Goal: Check status

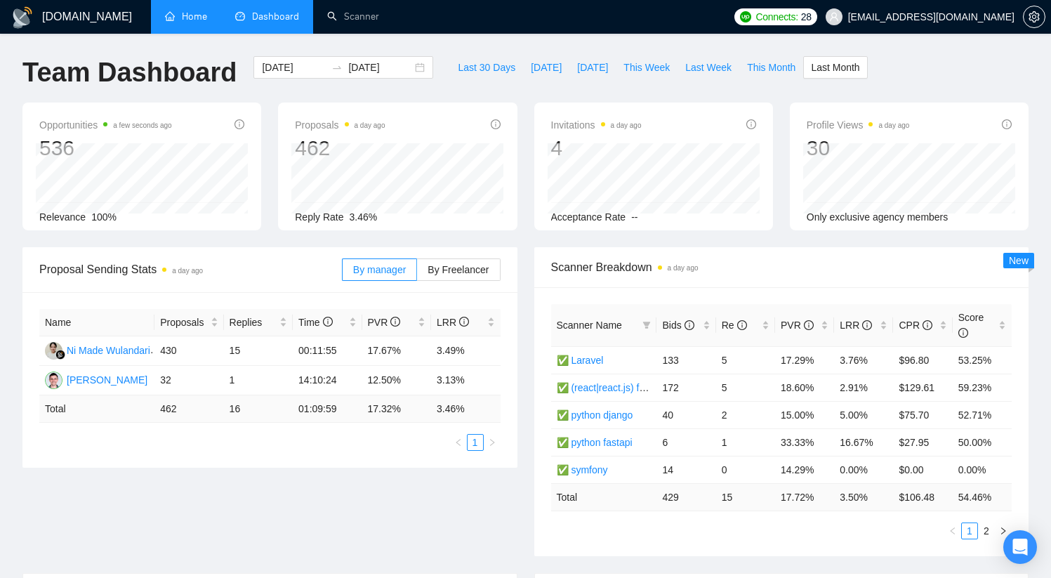
click at [183, 22] on link "Home" at bounding box center [186, 17] width 42 height 12
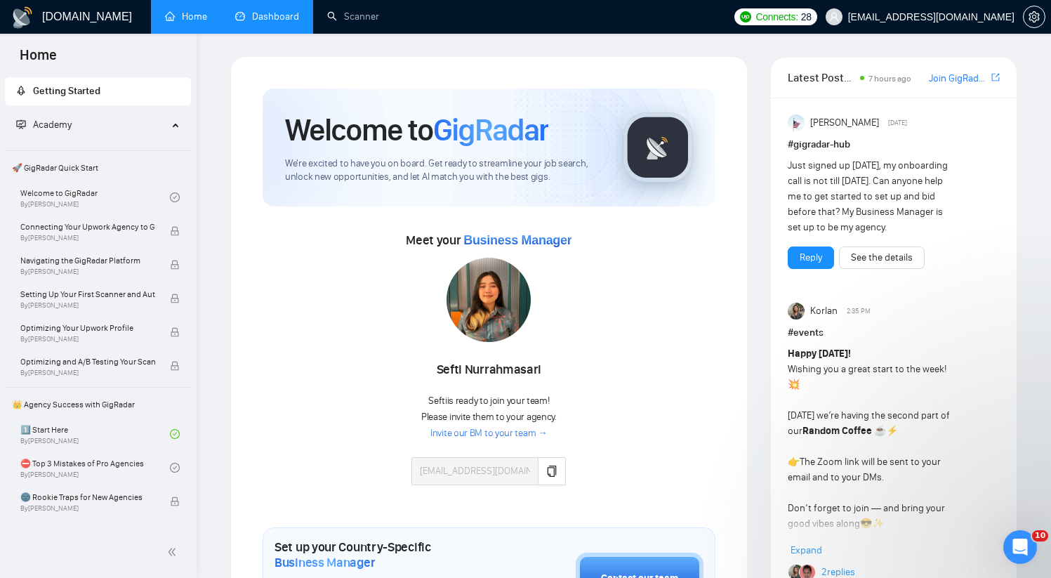
click at [243, 22] on link "Dashboard" at bounding box center [267, 17] width 64 height 12
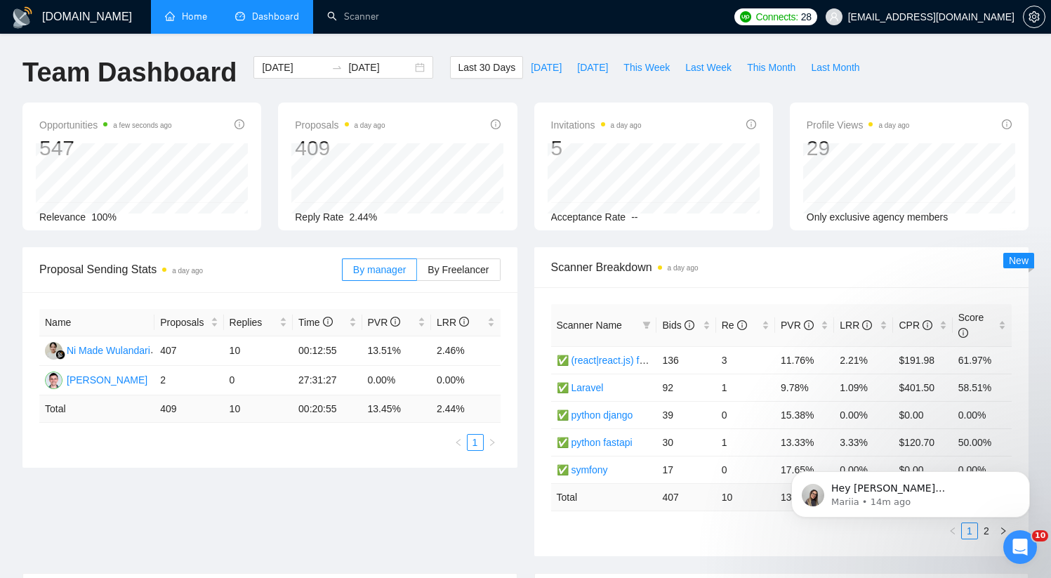
click at [526, 207] on div "Invitations a day ago 5 Acceptance Rate --" at bounding box center [654, 167] width 256 height 128
click at [641, 70] on span "This Week" at bounding box center [647, 67] width 46 height 15
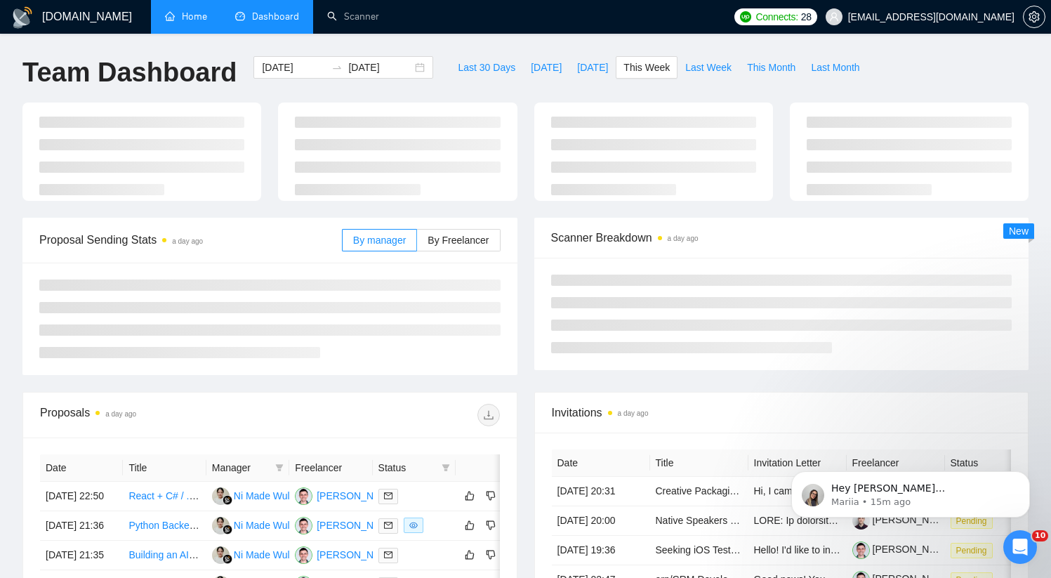
type input "[DATE]"
click at [641, 70] on span "This Week" at bounding box center [647, 67] width 46 height 15
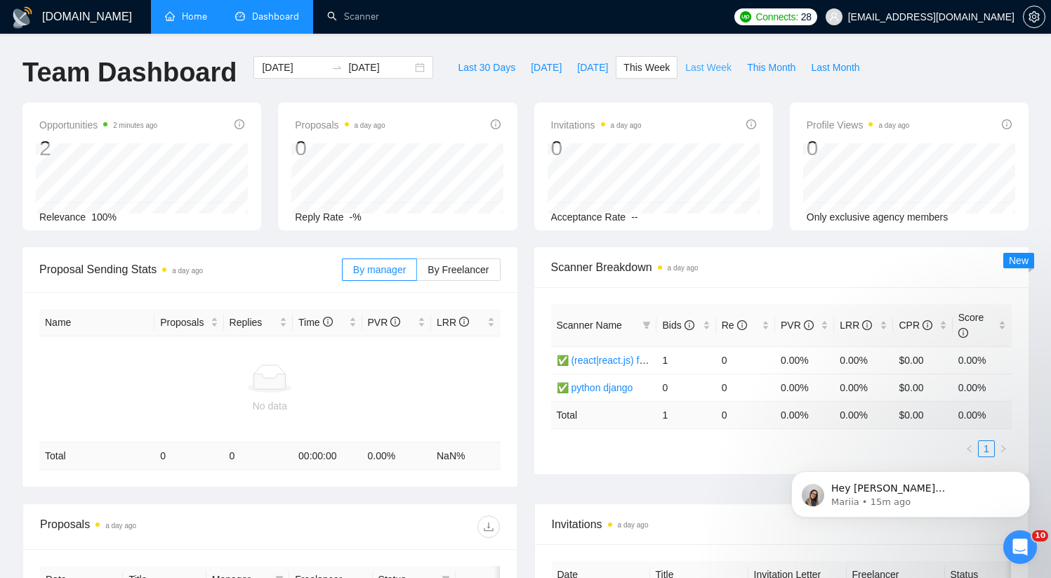
click at [687, 65] on span "Last Week" at bounding box center [708, 67] width 46 height 15
type input "[DATE]"
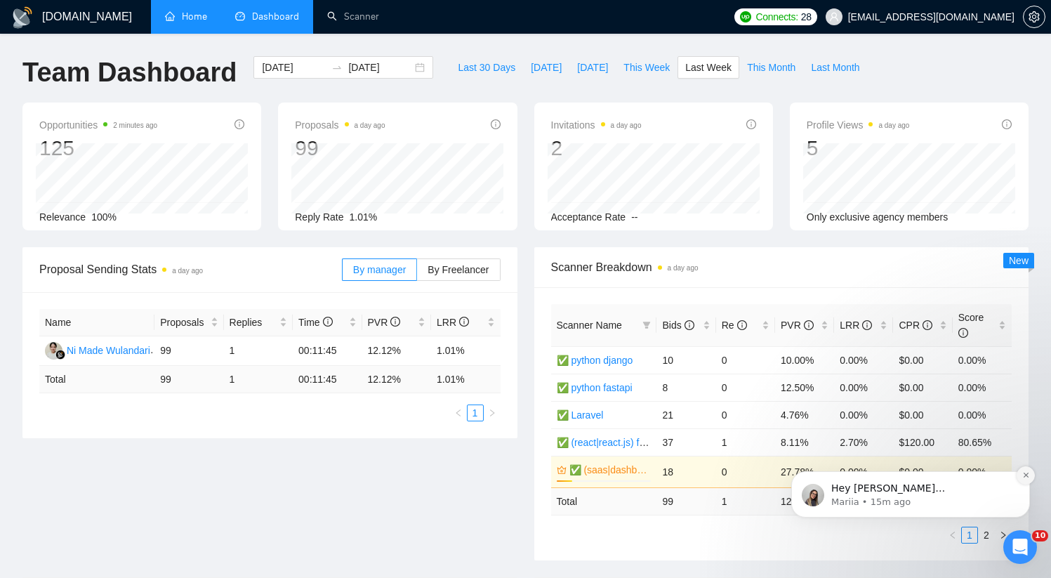
click at [1034, 478] on button "Dismiss notification" at bounding box center [1026, 475] width 18 height 18
